Goal: Transaction & Acquisition: Book appointment/travel/reservation

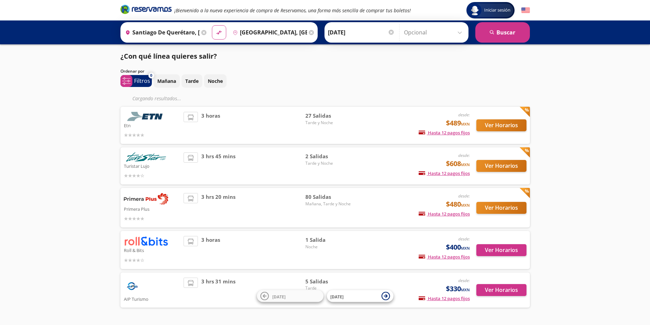
click at [215, 117] on span "3 horas" at bounding box center [210, 125] width 19 height 27
click at [493, 125] on button "Ver Horarios" at bounding box center [501, 125] width 50 height 12
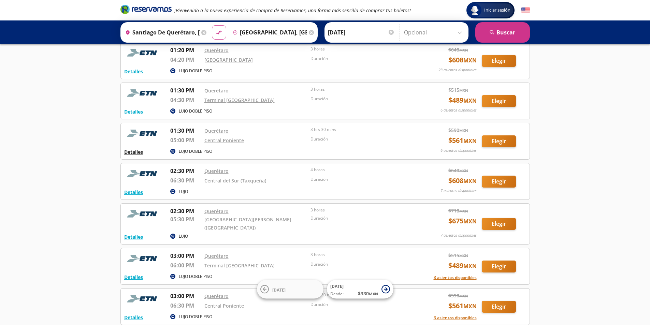
scroll to position [171, 0]
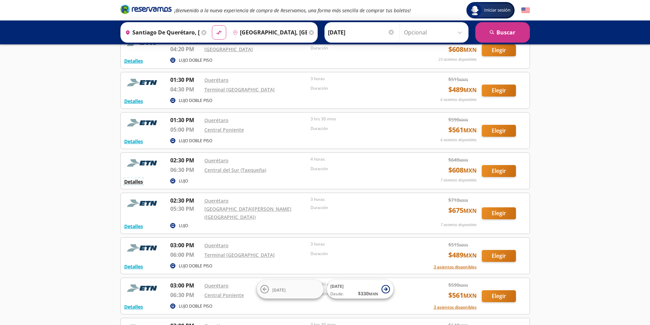
click at [128, 181] on button "Detalles" at bounding box center [133, 181] width 19 height 7
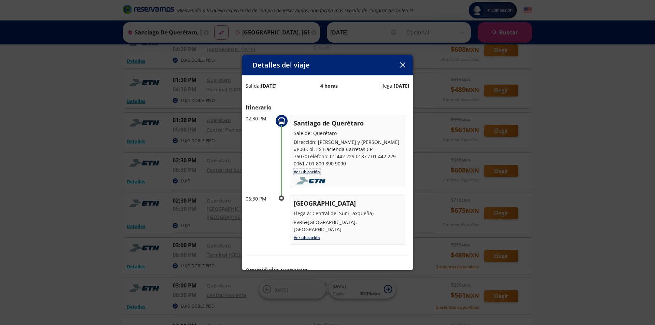
click at [318, 169] on link "Ver ubicación" at bounding box center [307, 172] width 26 height 6
click at [405, 64] on button "button" at bounding box center [402, 65] width 10 height 10
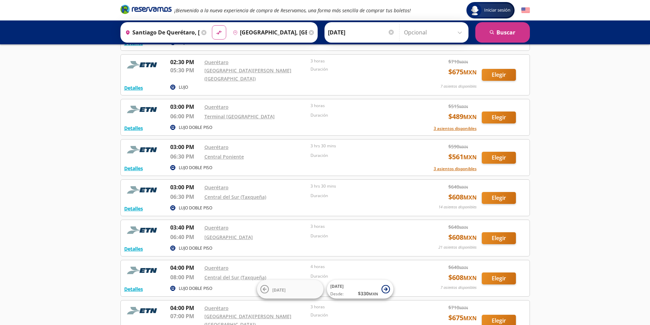
scroll to position [307, 0]
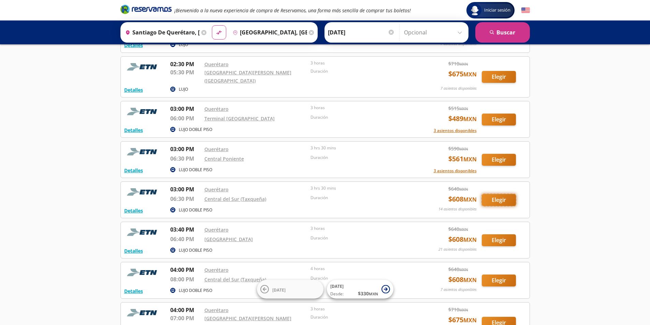
click at [507, 197] on button "Elegir" at bounding box center [499, 200] width 34 height 12
